Goal: Find specific page/section: Find specific page/section

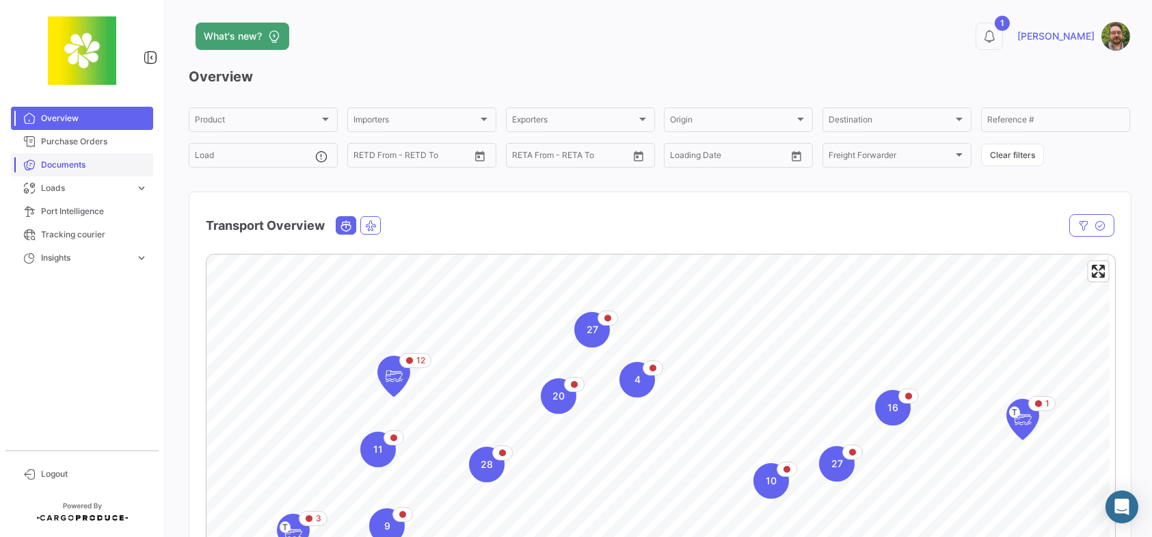
click at [107, 170] on span "Documents" at bounding box center [94, 165] width 107 height 12
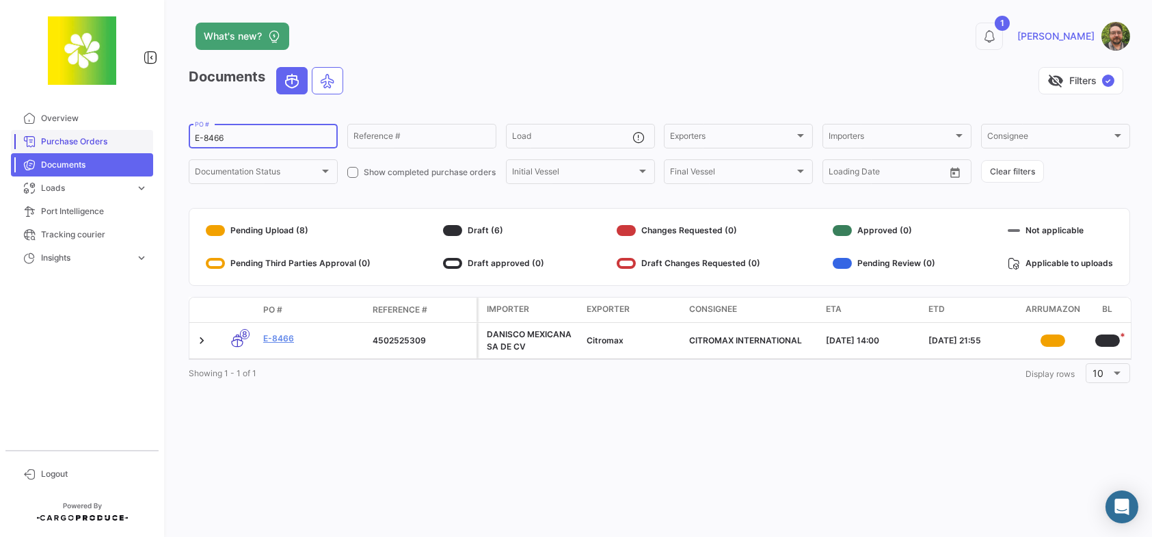
drag, startPoint x: 239, startPoint y: 136, endPoint x: 122, endPoint y: 131, distance: 117.0
click at [122, 131] on mat-sidenav-container "Overview Purchase Orders Documents Loads expand_more Air Shipments Ocean Loads …" at bounding box center [576, 268] width 1152 height 537
paste input "5001658"
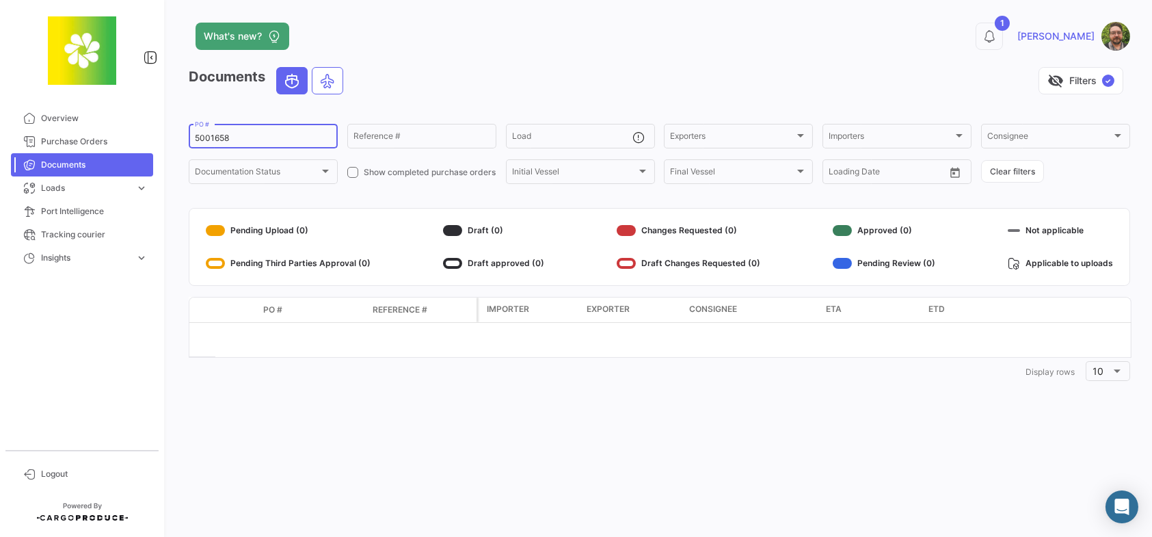
click at [237, 137] on input "5001658" at bounding box center [263, 138] width 137 height 10
drag, startPoint x: 237, startPoint y: 137, endPoint x: 174, endPoint y: 130, distance: 63.3
click at [174, 130] on div "What's new? 1 [PERSON_NAME] Documents visibility_off Filters ✓ 5001658 PO # Ref…" at bounding box center [659, 268] width 985 height 537
paste input "E-8307"
type input "E-8307"
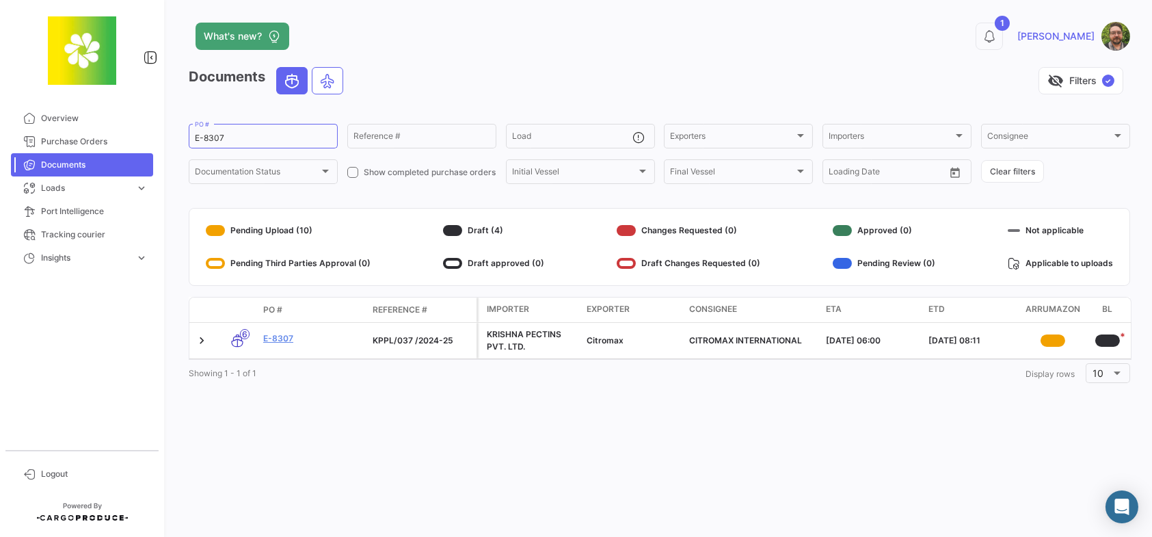
drag, startPoint x: 500, startPoint y: 357, endPoint x: 505, endPoint y: 363, distance: 7.8
click at [505, 360] on datatable-body "6 E-8307 KPPL/037 /2024-25 KRISHNA PECTINS PVT. LTD. Citromax CITROMAX INTERNAT…" at bounding box center [660, 341] width 943 height 37
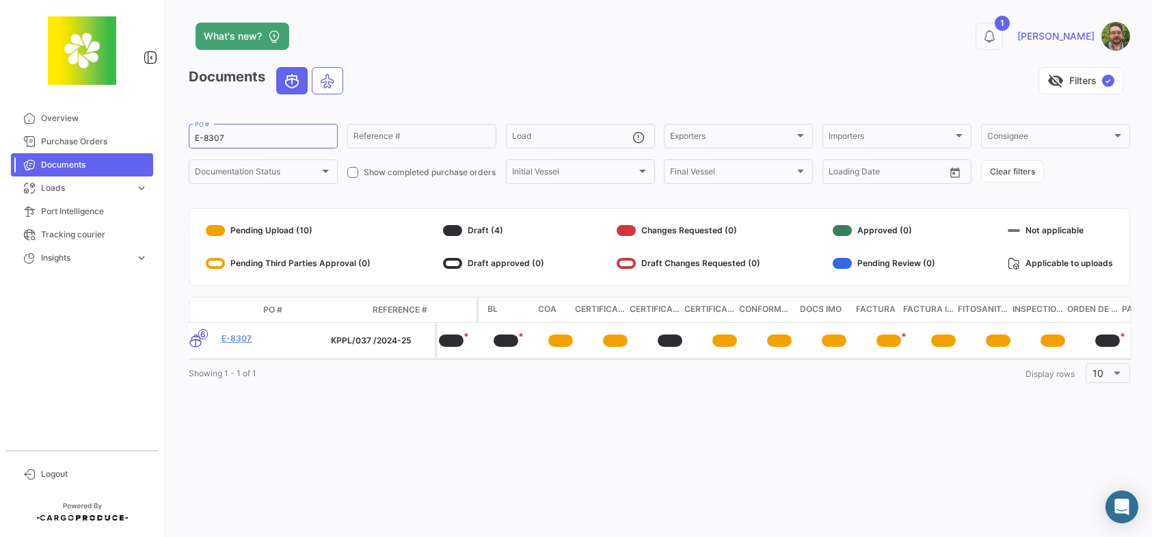
scroll to position [0, 659]
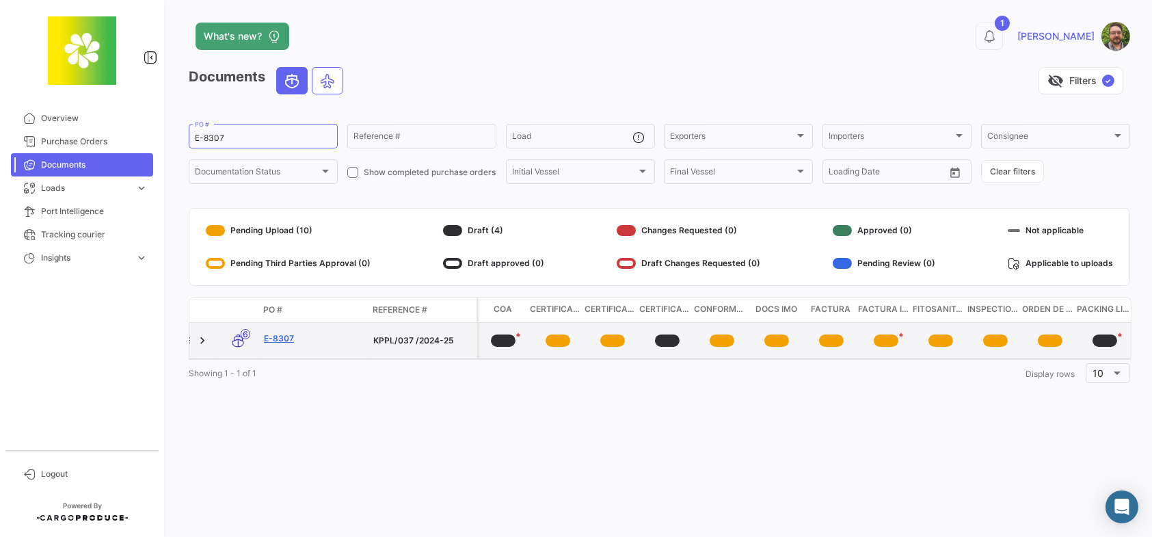
click at [275, 337] on link "E-8307" at bounding box center [313, 338] width 98 height 12
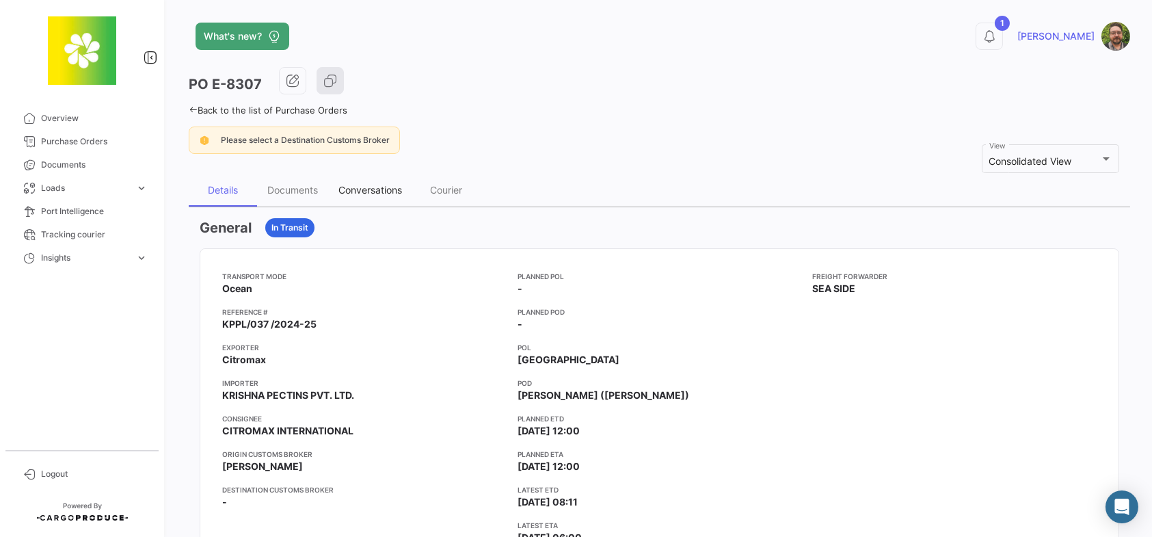
click at [386, 180] on div "Conversations" at bounding box center [370, 190] width 84 height 33
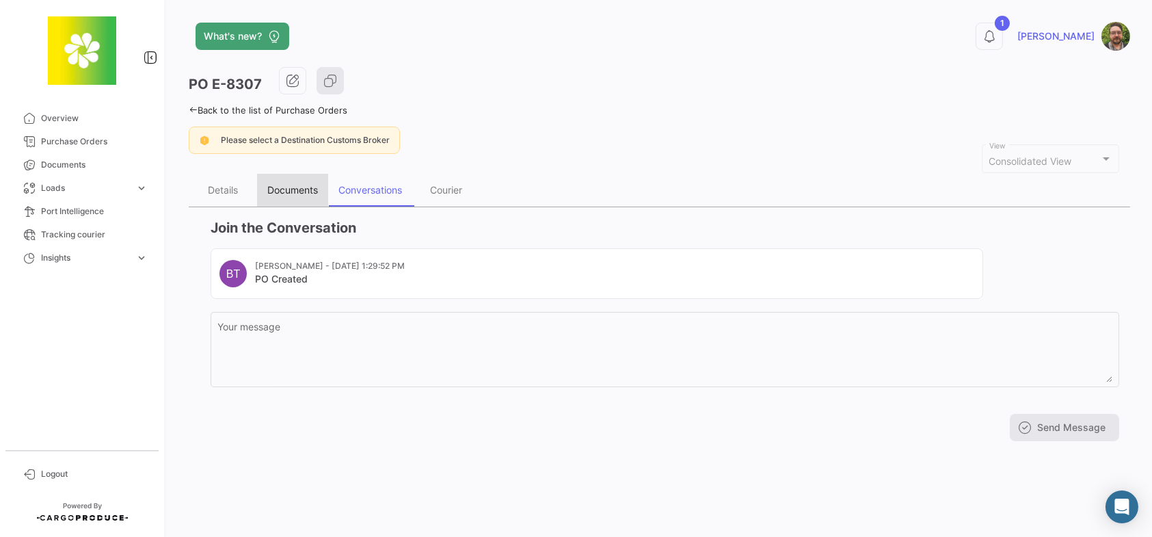
click at [292, 184] on div "Documents" at bounding box center [292, 190] width 51 height 12
